Goal: Task Accomplishment & Management: Manage account settings

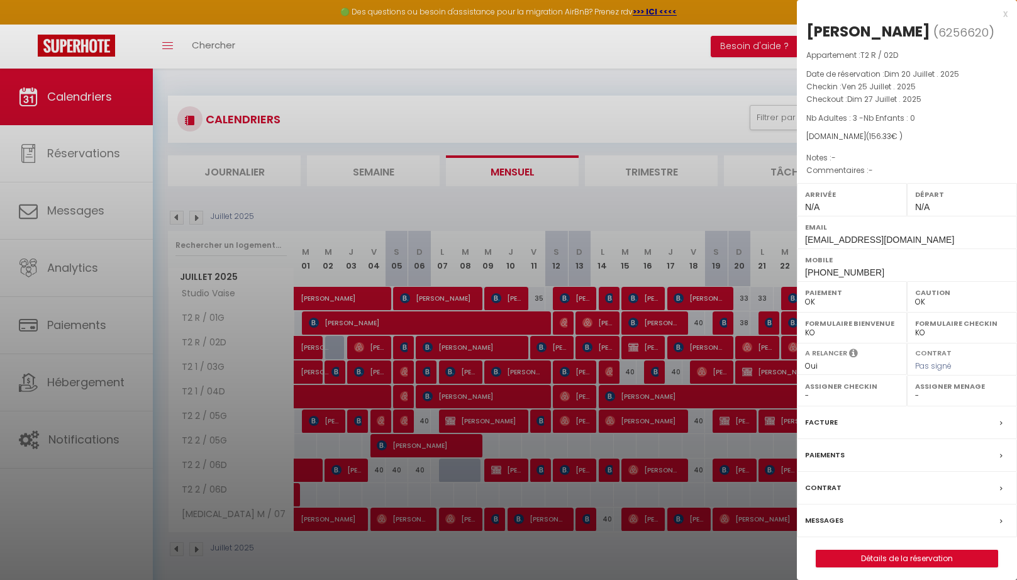
select select "0"
drag, startPoint x: 1008, startPoint y: 16, endPoint x: 459, endPoint y: 120, distance: 558.9
click at [1008, 16] on div "x" at bounding box center [902, 13] width 211 height 15
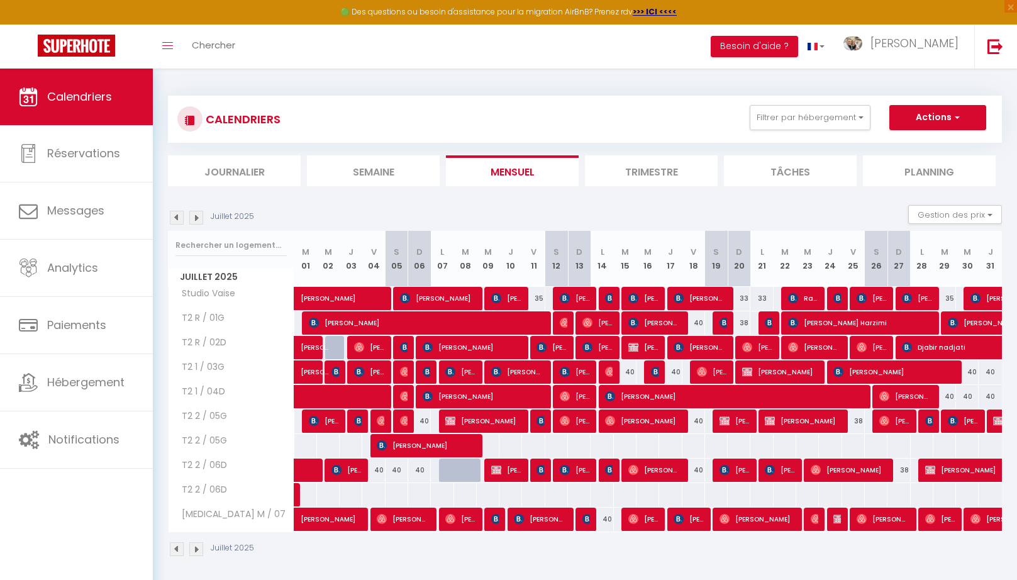
click at [191, 223] on img at bounding box center [196, 218] width 14 height 14
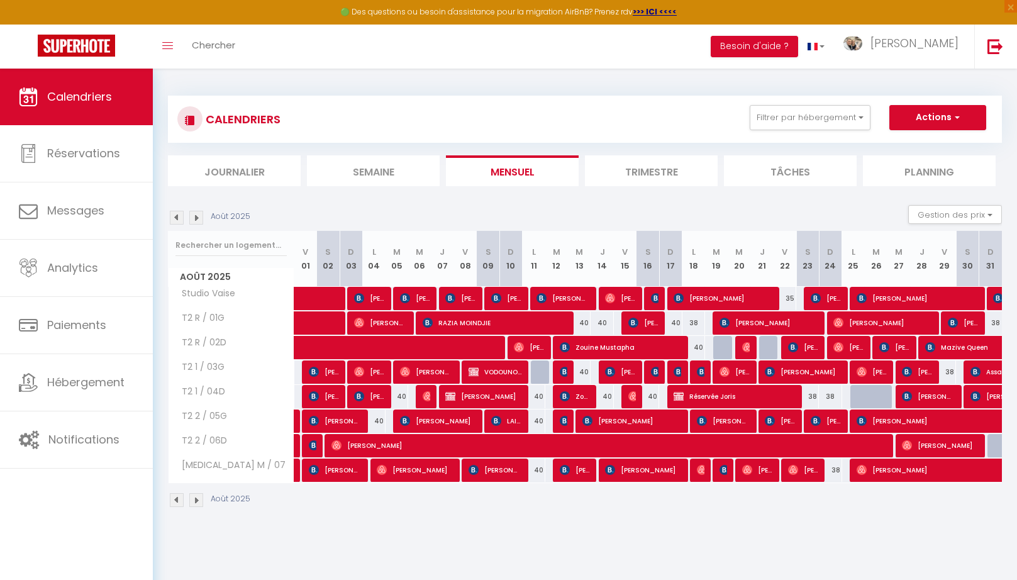
click at [196, 223] on img at bounding box center [196, 218] width 14 height 14
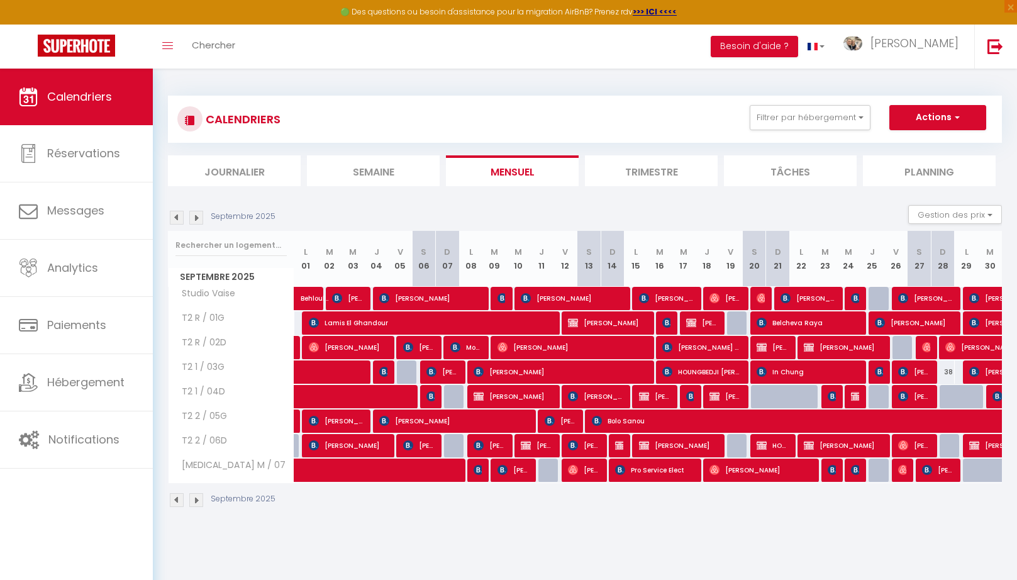
click at [197, 223] on img at bounding box center [196, 218] width 14 height 14
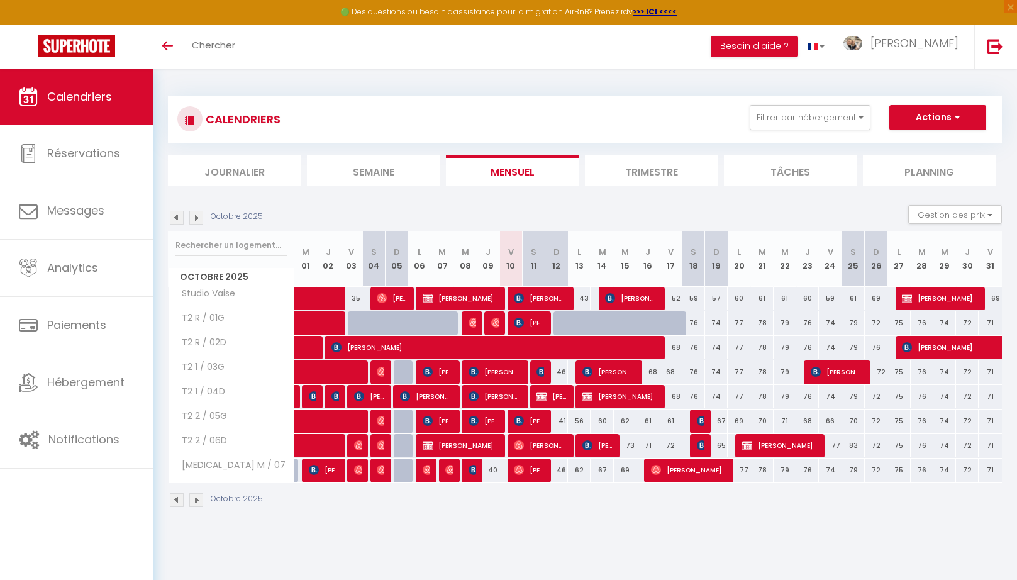
click at [515, 423] on img at bounding box center [519, 421] width 10 height 10
select select "OK"
select select "0"
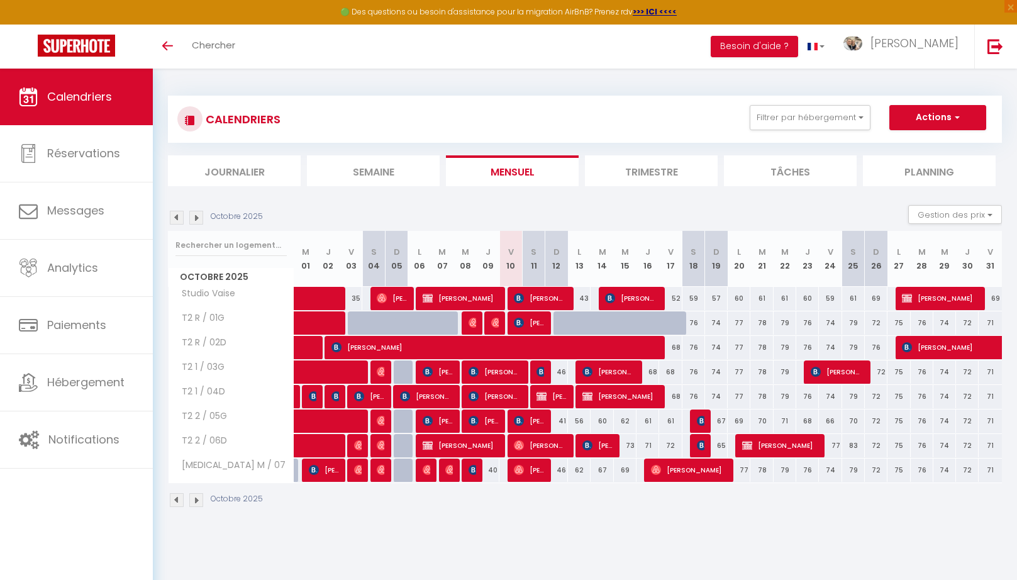
select select "1"
select select
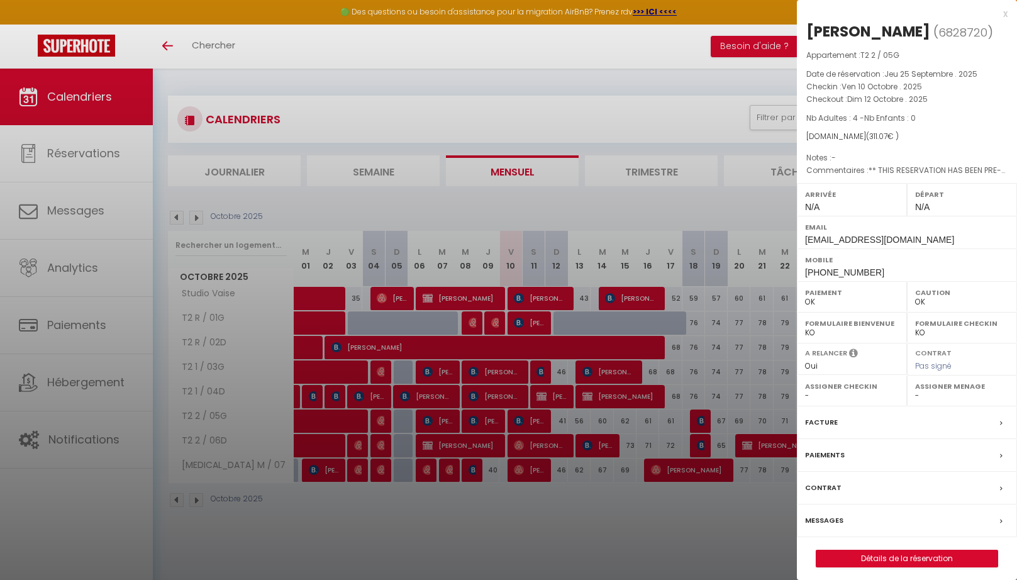
click at [522, 475] on div at bounding box center [508, 290] width 1017 height 580
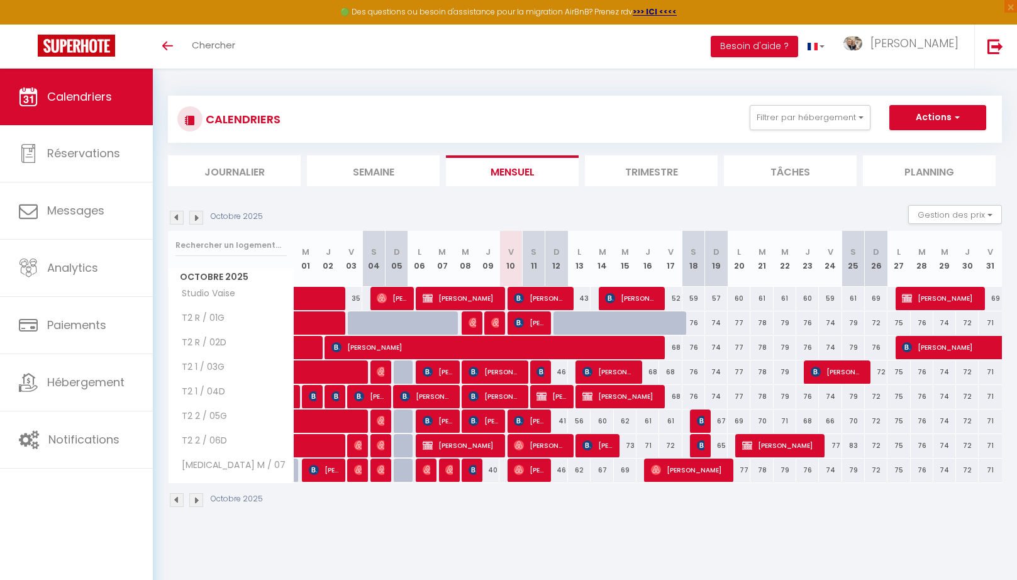
click at [523, 474] on span "[PERSON_NAME]" at bounding box center [529, 470] width 30 height 24
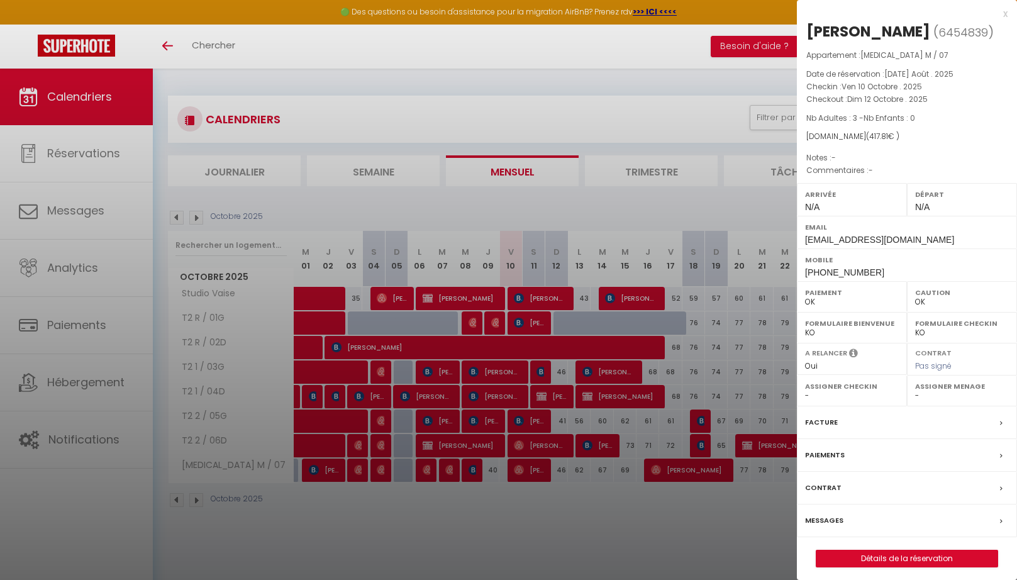
click at [535, 440] on div at bounding box center [508, 290] width 1017 height 580
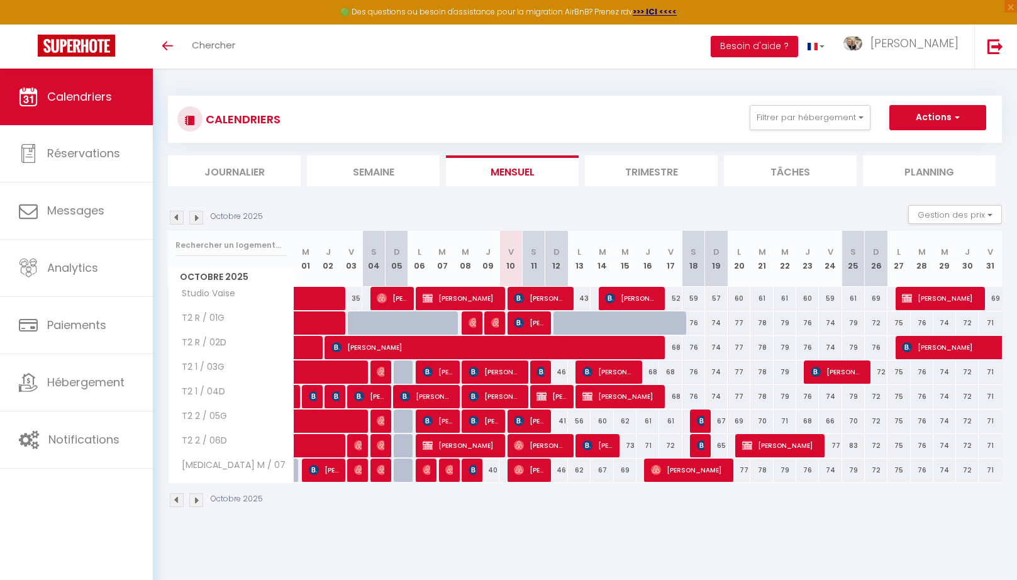
click at [535, 445] on span "[PERSON_NAME] Milingui" at bounding box center [540, 446] width 53 height 24
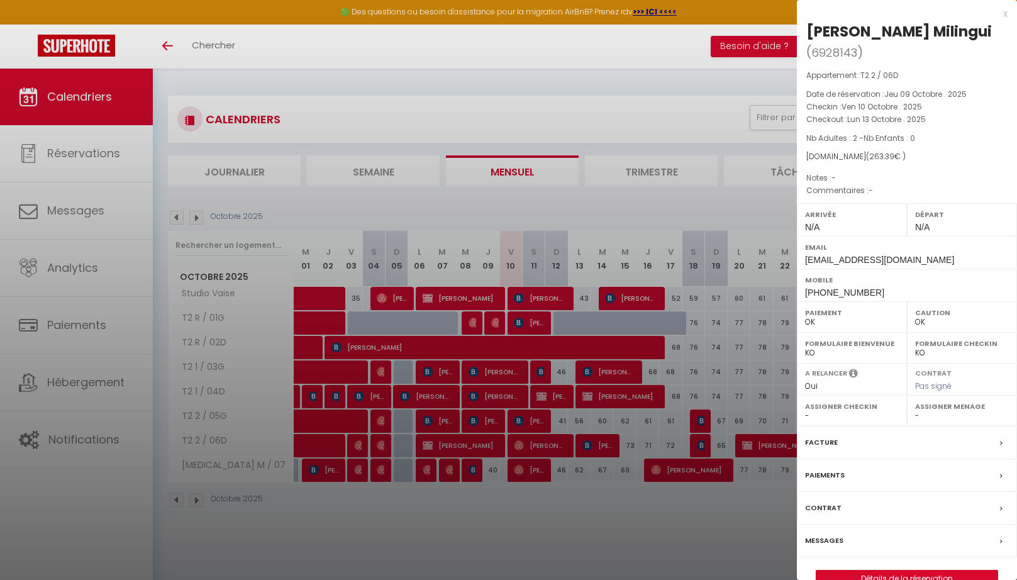
click at [532, 428] on div at bounding box center [508, 290] width 1017 height 580
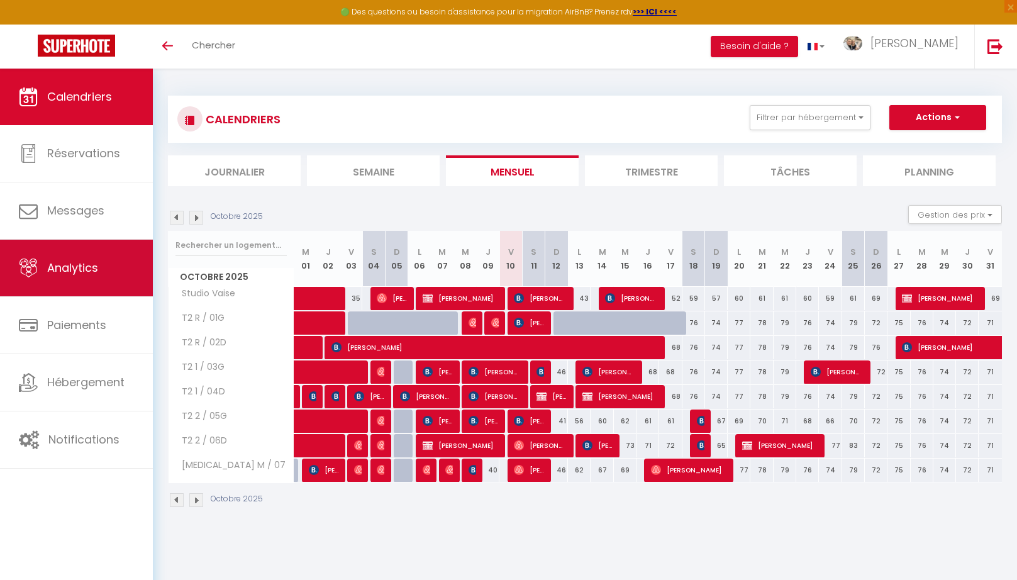
click at [78, 274] on span "Analytics" at bounding box center [72, 268] width 51 height 16
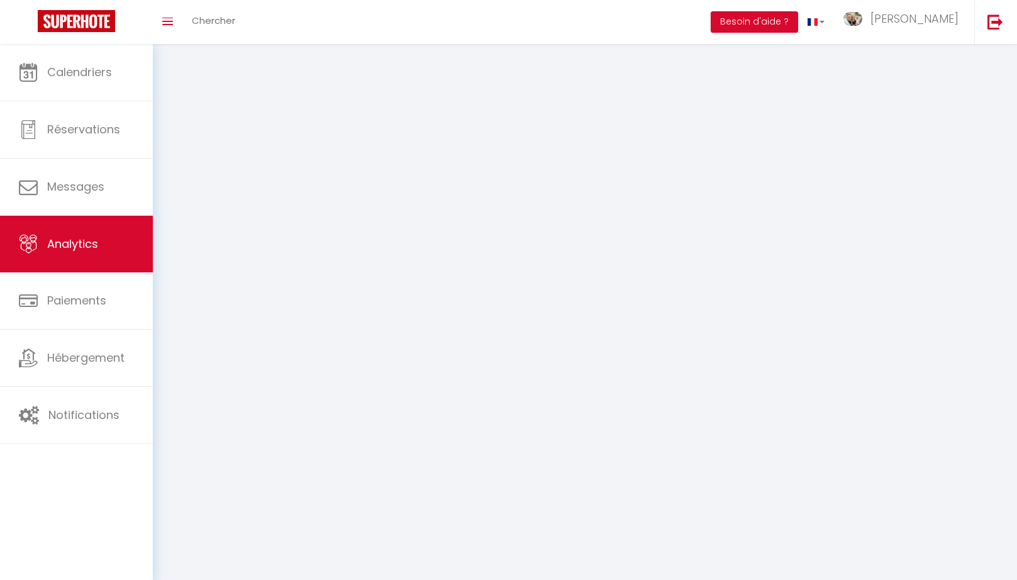
select select "2025"
select select "10"
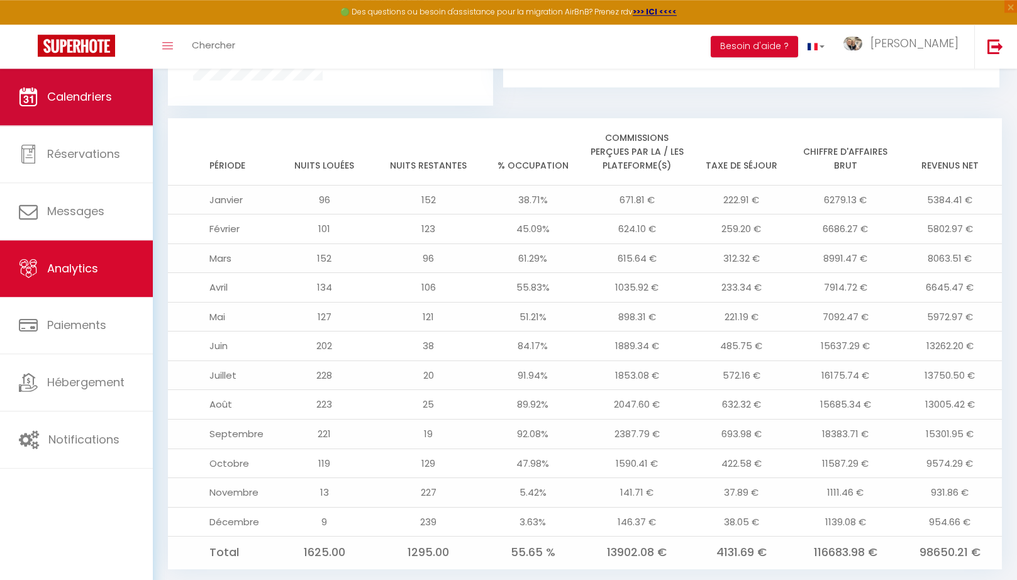
scroll to position [971, 0]
click at [53, 106] on link "Calendriers" at bounding box center [76, 97] width 153 height 57
